Goal: Check status: Check status

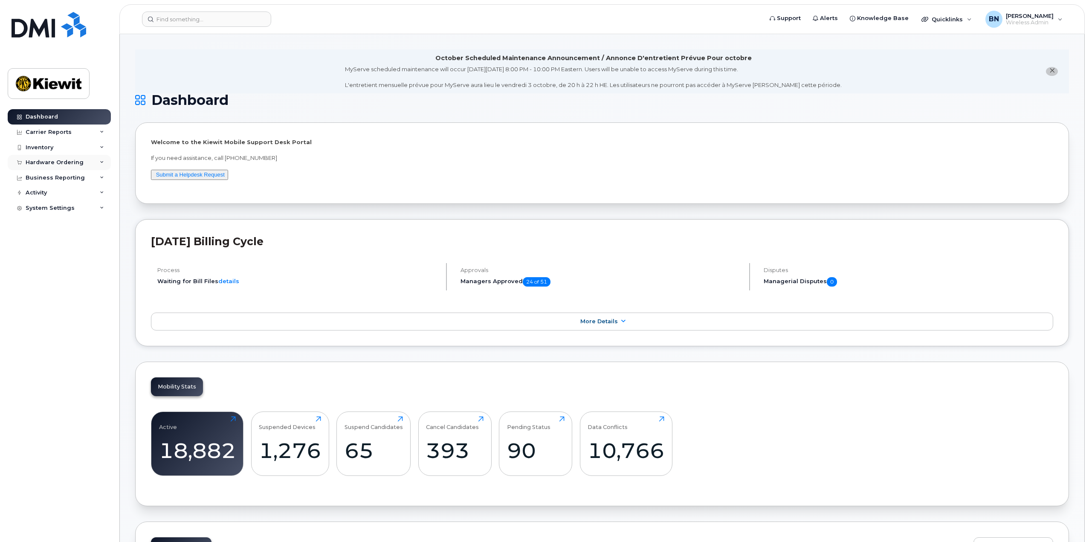
click at [102, 161] on icon at bounding box center [102, 162] width 4 height 4
click at [69, 197] on link "Orders" at bounding box center [67, 194] width 88 height 16
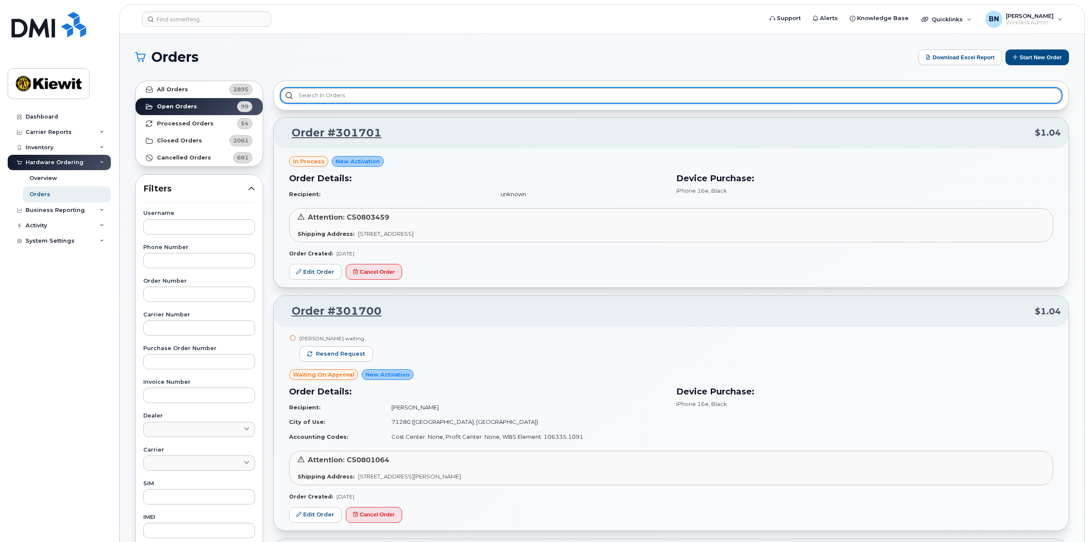
click at [315, 92] on input "text" at bounding box center [671, 95] width 781 height 15
paste input "[STREET_ADDRESS]"
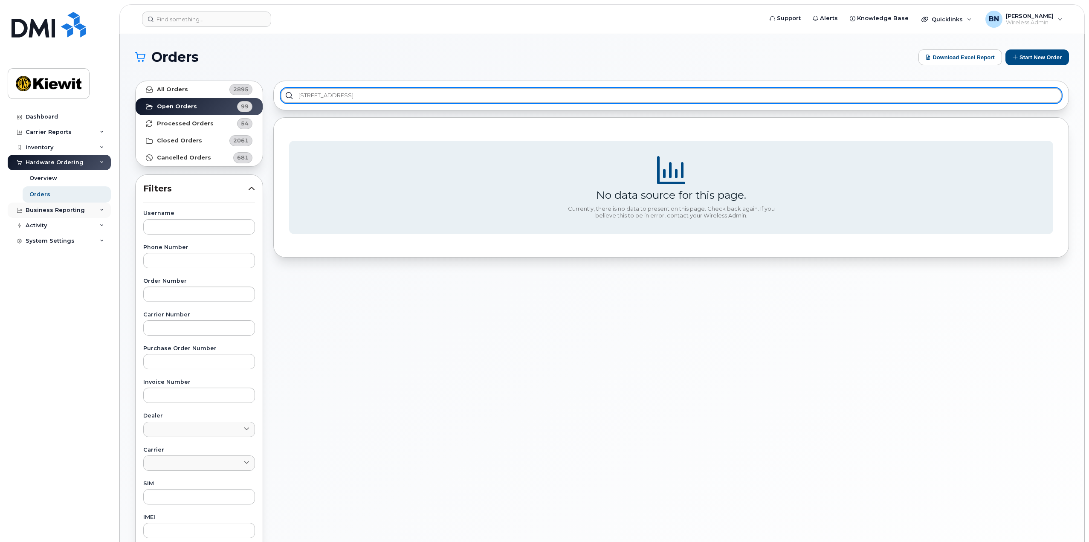
type input "[STREET_ADDRESS]"
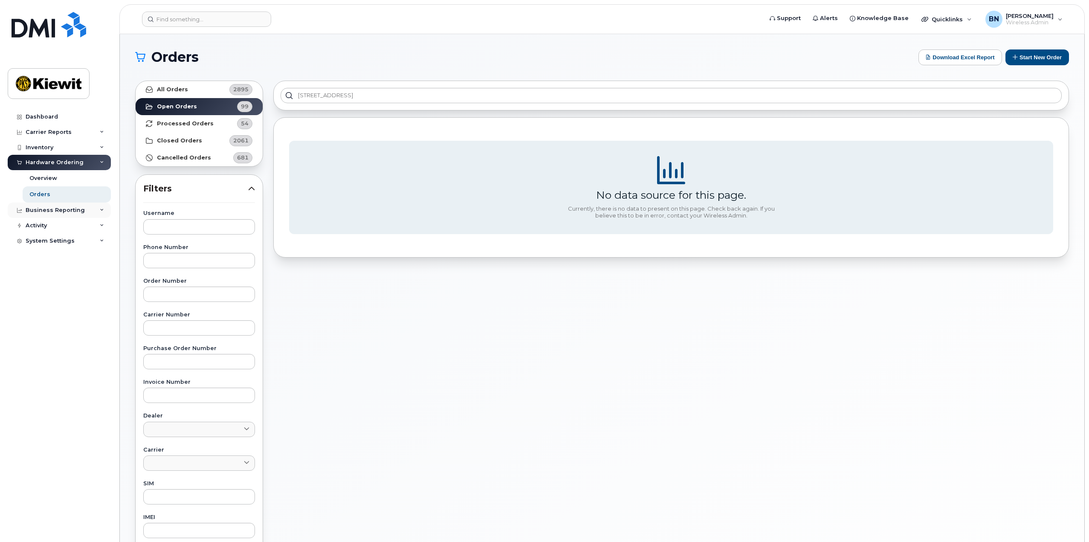
click at [89, 209] on div "Business Reporting" at bounding box center [59, 210] width 103 height 15
click at [99, 238] on link "Individual Reports" at bounding box center [67, 242] width 88 height 16
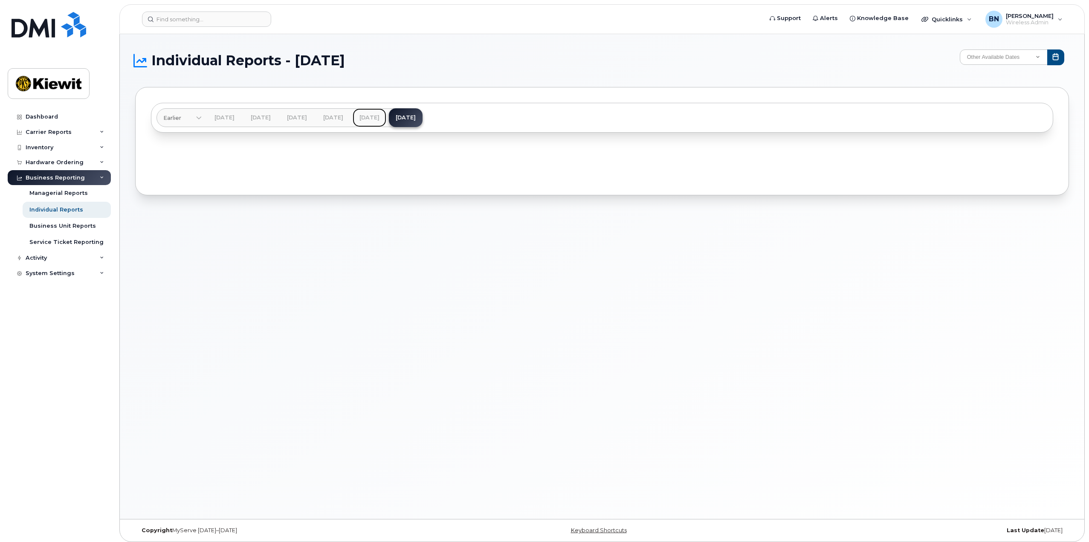
click at [386, 119] on link "[DATE]" at bounding box center [370, 117] width 34 height 19
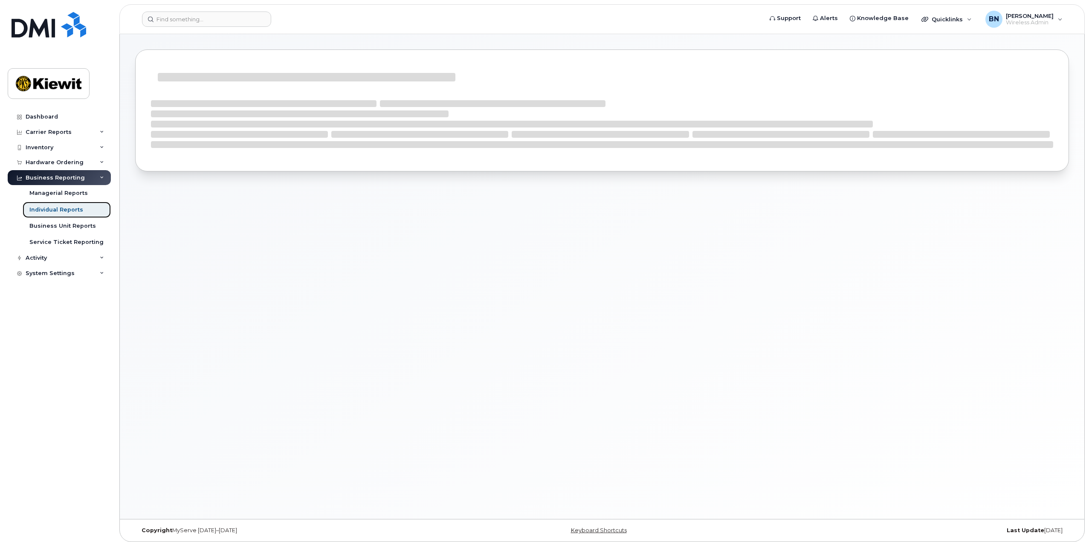
click at [84, 206] on link "Individual Reports" at bounding box center [67, 210] width 88 height 16
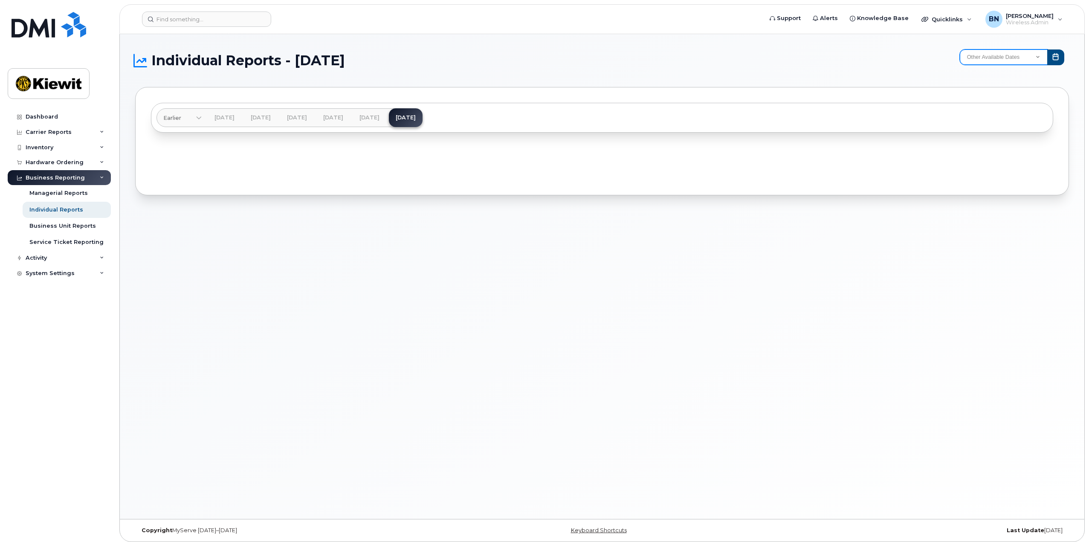
click at [985, 62] on select "Other Available Dates December November October September August July June May …" at bounding box center [1004, 56] width 88 height 15
click at [386, 116] on link "[DATE]" at bounding box center [370, 117] width 34 height 19
